Goal: Task Accomplishment & Management: Use online tool/utility

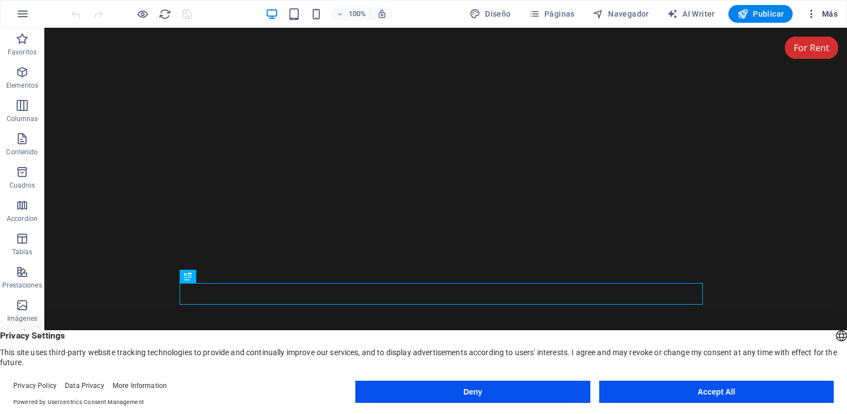
click at [814, 14] on icon "button" at bounding box center [811, 13] width 11 height 11
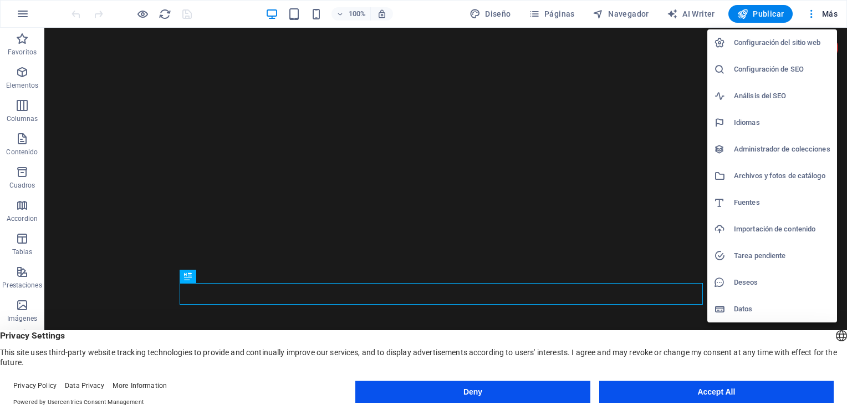
click at [626, 390] on button "Accept All" at bounding box center [716, 391] width 235 height 22
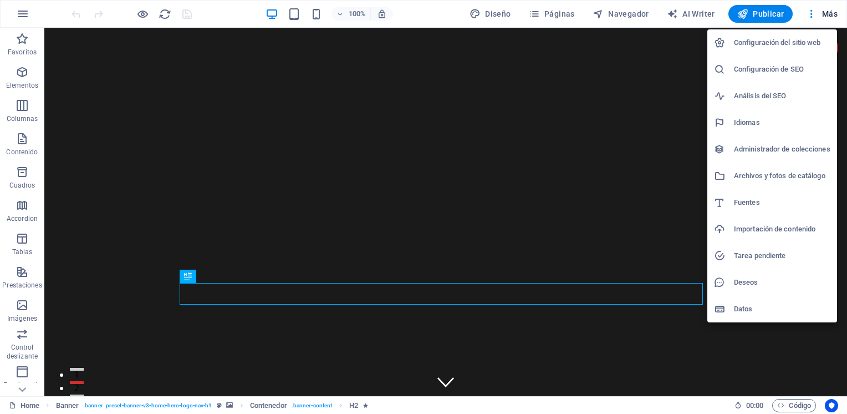
click at [292, 47] on div at bounding box center [423, 207] width 847 height 414
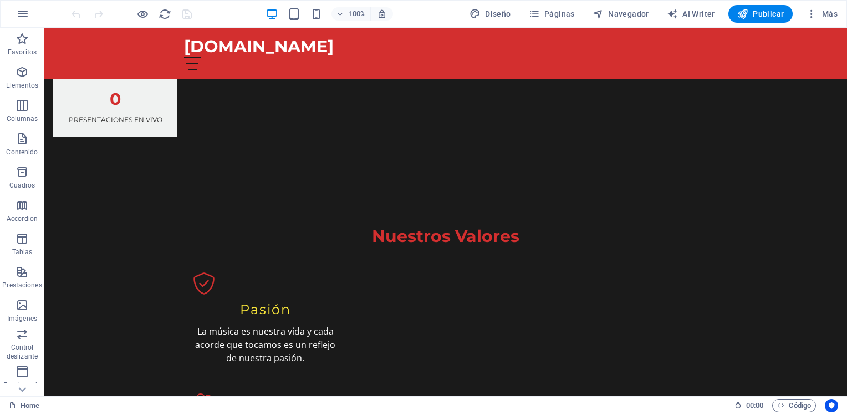
scroll to position [905, 0]
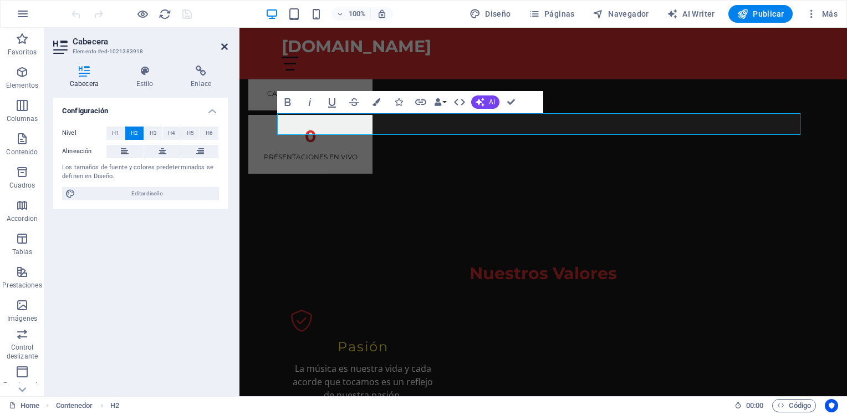
click at [222, 48] on icon at bounding box center [224, 46] width 7 height 9
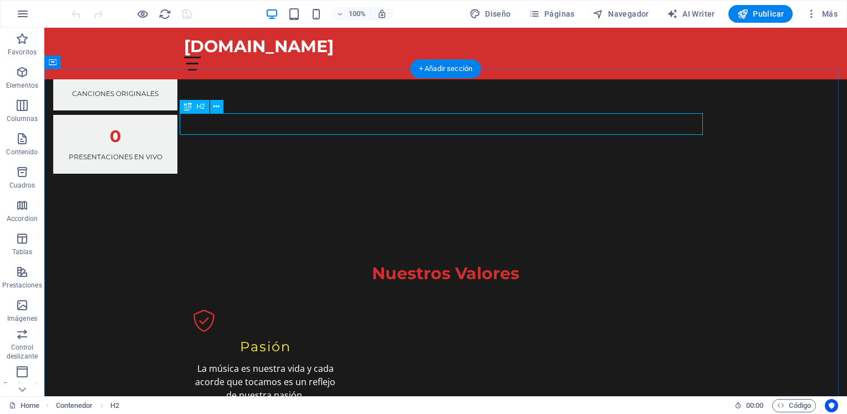
drag, startPoint x: 362, startPoint y: 123, endPoint x: 410, endPoint y: 126, distance: 48.3
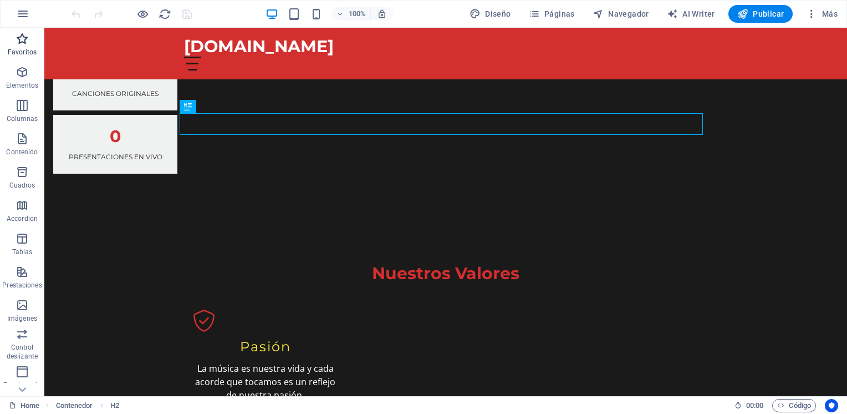
click at [23, 40] on icon "button" at bounding box center [22, 38] width 13 height 13
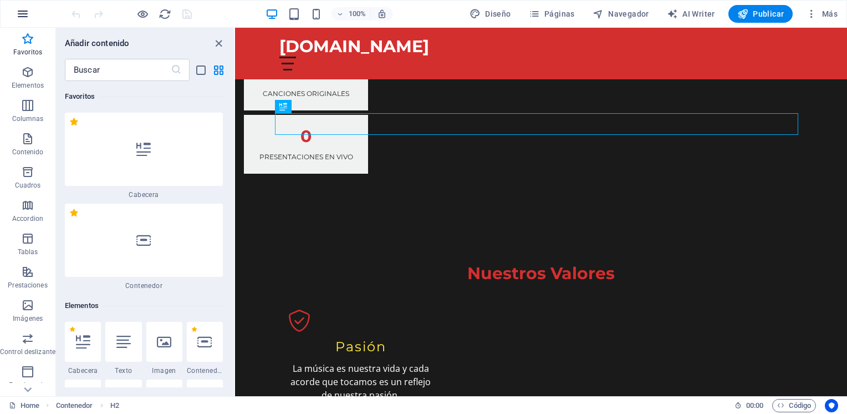
click at [15, 17] on button "button" at bounding box center [22, 14] width 27 height 27
